Goal: Information Seeking & Learning: Learn about a topic

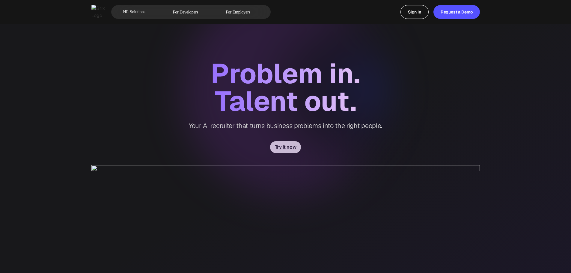
click at [257, 79] on div "Problem in." at bounding box center [285, 74] width 149 height 28
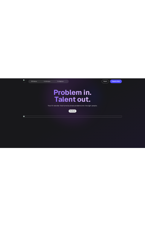
scroll to position [30, 0]
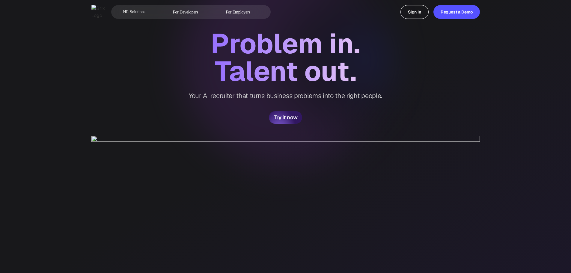
click at [344, 116] on div "Problem in. Talent out. Your AI recruiter that turns business problems into the…" at bounding box center [285, 77] width 193 height 94
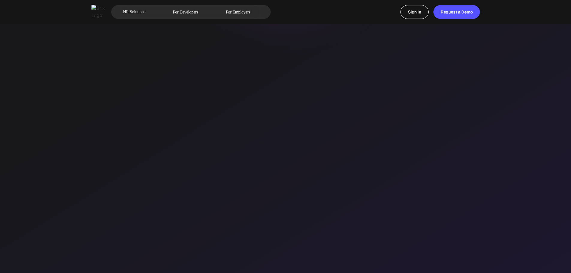
scroll to position [180, 0]
click at [530, 144] on div "Problem in. Talent out. Your AI recruiter that turns business problems into the…" at bounding box center [285, 101] width 571 height 563
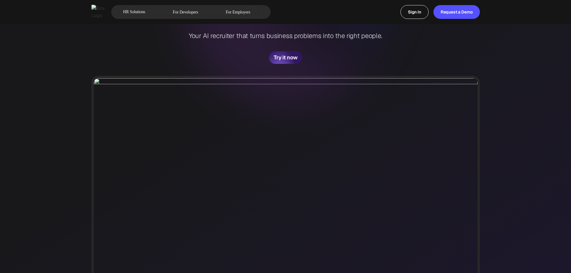
click at [500, 121] on div "Problem in. Talent out. Your AI recruiter that turns business problems into the…" at bounding box center [285, 192] width 571 height 565
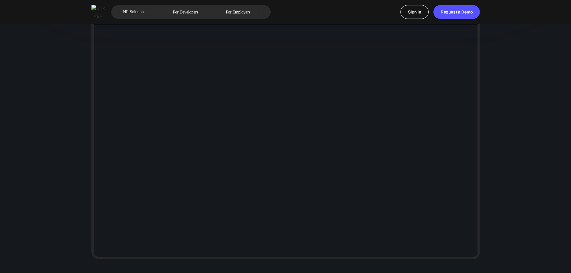
scroll to position [0, 0]
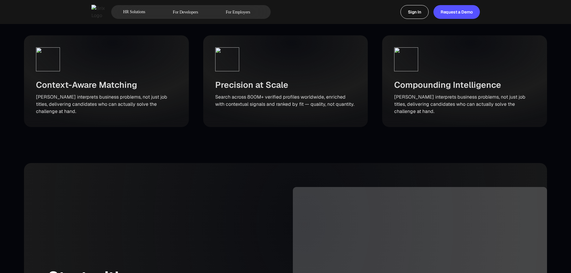
scroll to position [721, 0]
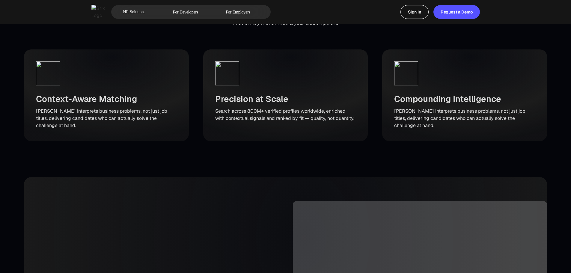
click at [76, 105] on h3 "Context-Aware Matching" at bounding box center [86, 99] width 101 height 13
click at [78, 105] on h3 "Context-Aware Matching" at bounding box center [86, 99] width 101 height 13
click at [80, 105] on h3 "Context-Aware Matching" at bounding box center [86, 99] width 101 height 13
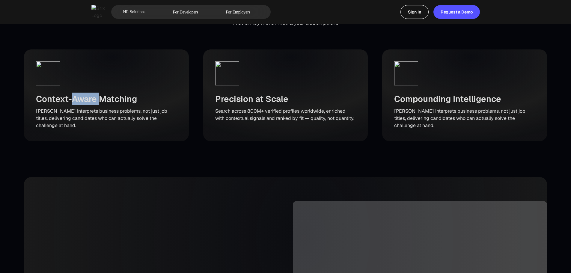
click at [80, 105] on h3 "Context-Aware Matching" at bounding box center [86, 99] width 101 height 13
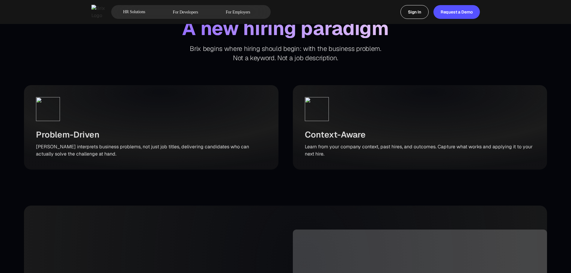
scroll to position [719, 0]
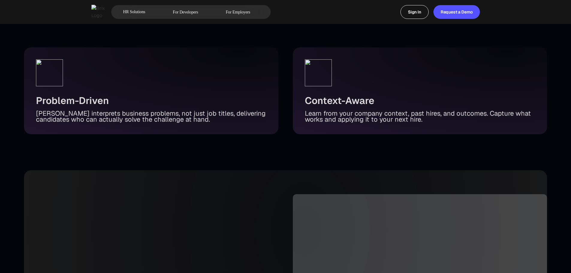
scroll to position [689, 0]
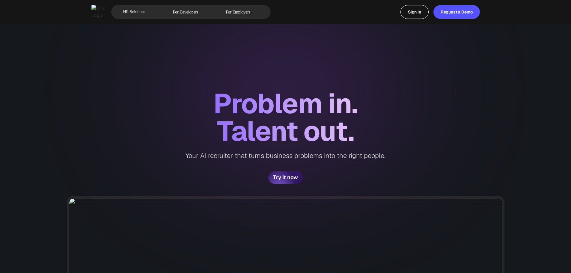
click at [332, 130] on div "Talent out." at bounding box center [285, 131] width 137 height 28
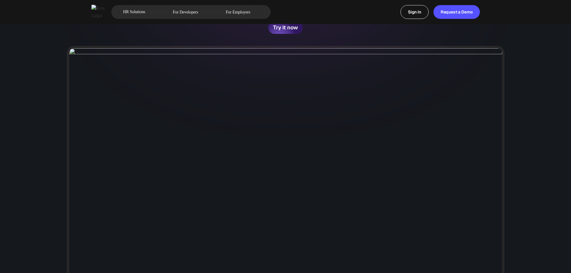
click at [341, 155] on img at bounding box center [285, 183] width 437 height 274
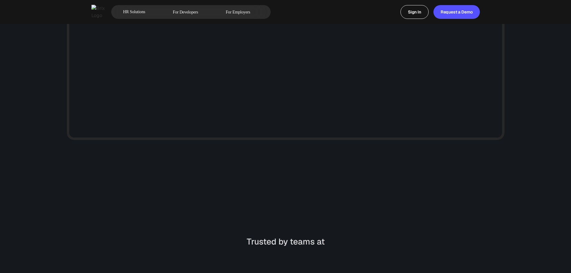
click at [324, 156] on div "Trusted by teams at" at bounding box center [285, 209] width 78 height 115
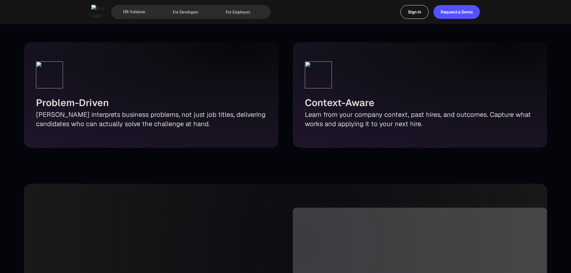
scroll to position [698, 0]
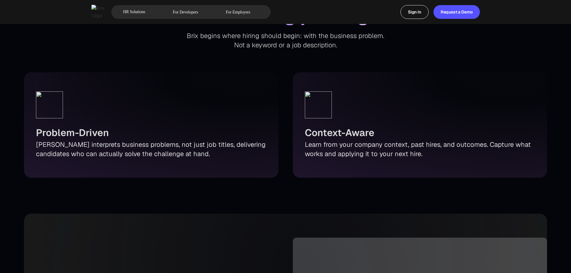
drag, startPoint x: 362, startPoint y: 249, endPoint x: 343, endPoint y: 234, distance: 24.7
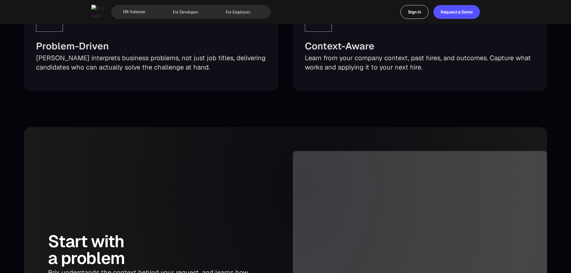
scroll to position [719, 0]
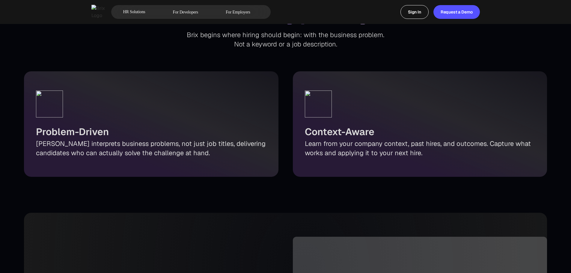
scroll to position [689, 0]
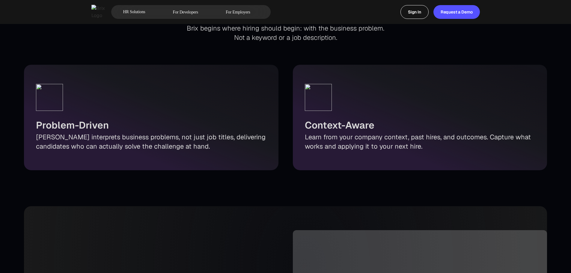
scroll to position [689, 0]
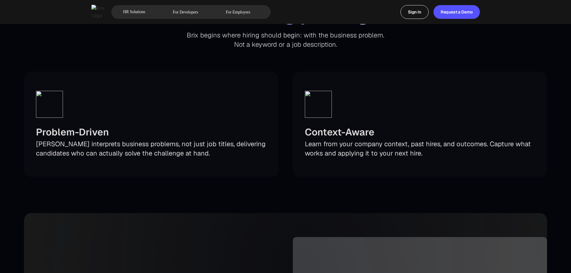
scroll to position [689, 0]
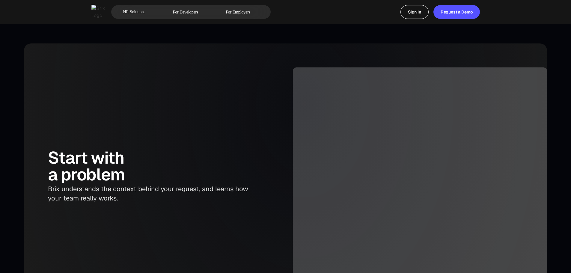
scroll to position [689, 0]
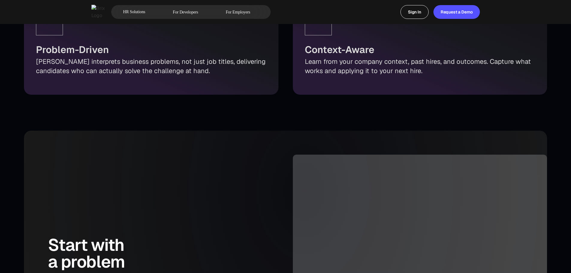
scroll to position [719, 0]
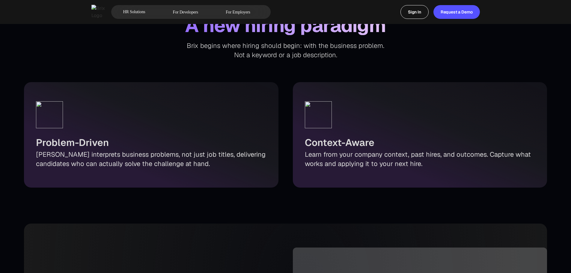
scroll to position [689, 0]
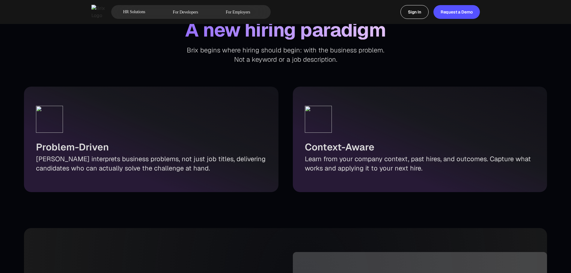
scroll to position [719, 0]
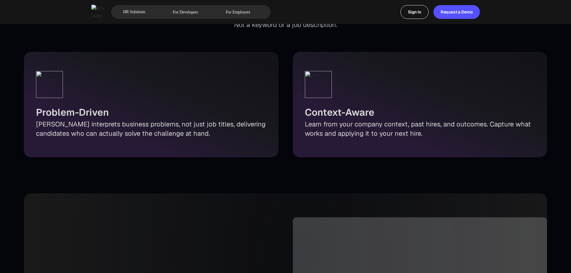
click at [462, 131] on div "Context-Aware Learn from your company context, past hires, and outcomes. Captur…" at bounding box center [420, 104] width 254 height 105
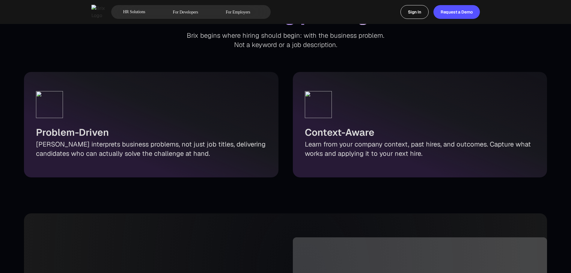
scroll to position [689, 0]
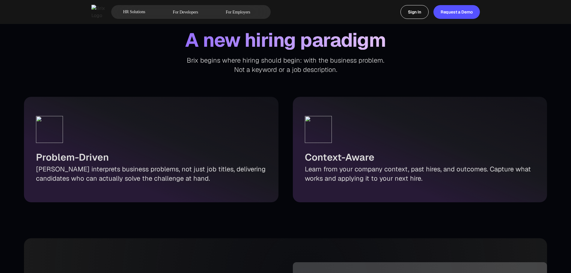
scroll to position [721, 0]
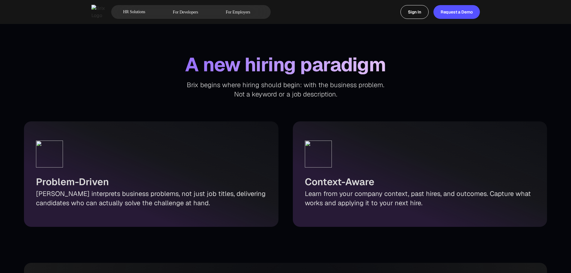
scroll to position [689, 0]
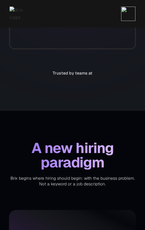
scroll to position [295, 0]
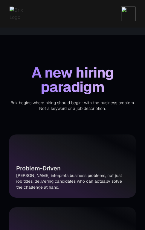
scroll to position [210, 0]
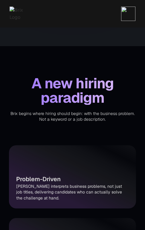
click at [29, 155] on div "Problem-Driven Brix interprets business problems, not just job titles, deliveri…" at bounding box center [72, 176] width 127 height 63
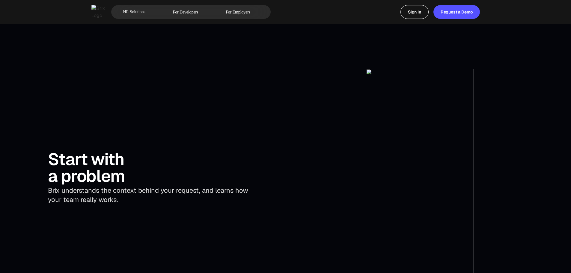
scroll to position [931, 0]
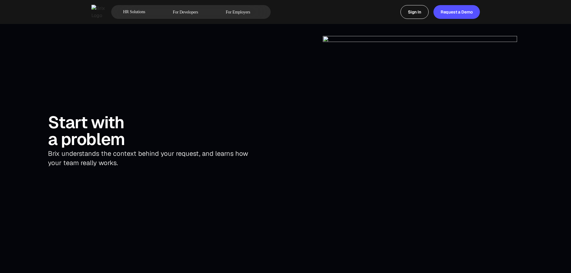
scroll to position [919, 0]
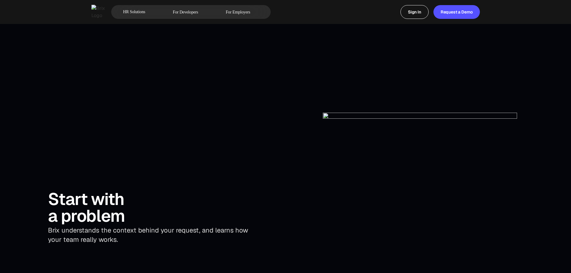
click at [209, 164] on div "Start with a problem [PERSON_NAME] understands the context behind your request,…" at bounding box center [151, 218] width 254 height 210
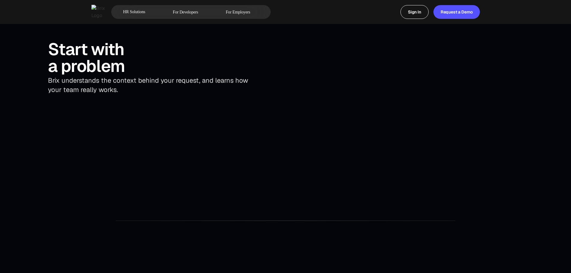
click at [209, 164] on div "Start with a problem [PERSON_NAME] understands the context behind your request,…" at bounding box center [151, 68] width 254 height 210
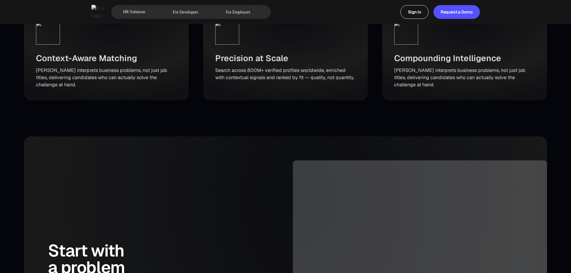
scroll to position [683, 0]
